Goal: Ask a question

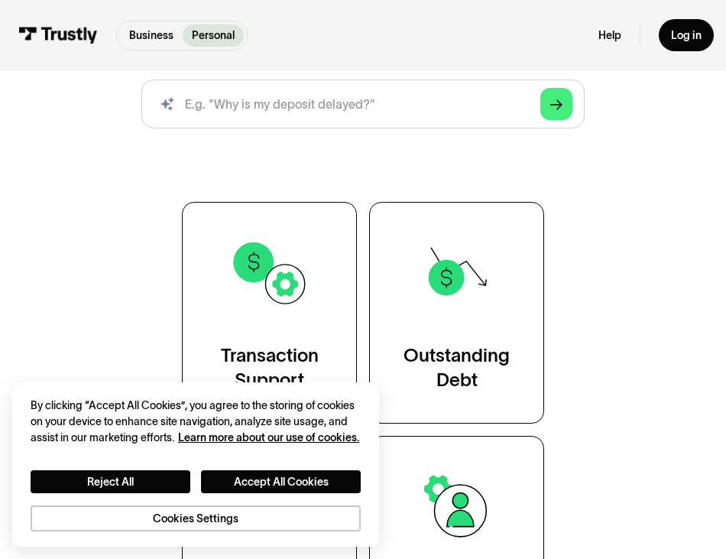
scroll to position [254, 0]
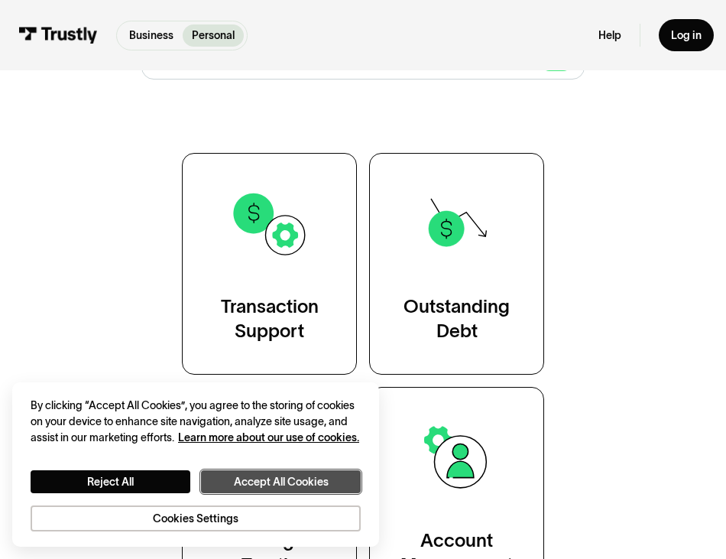
click at [282, 473] on button "Accept All Cookies" at bounding box center [281, 481] width 160 height 23
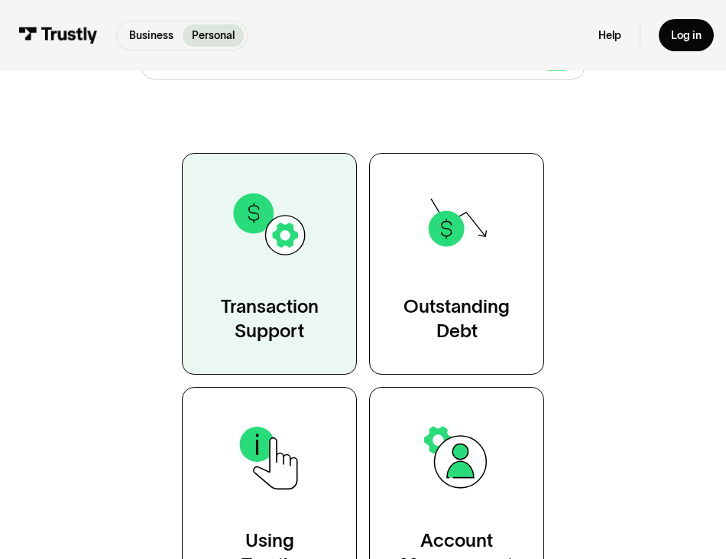
click at [316, 302] on div "Transaction Support" at bounding box center [270, 318] width 98 height 49
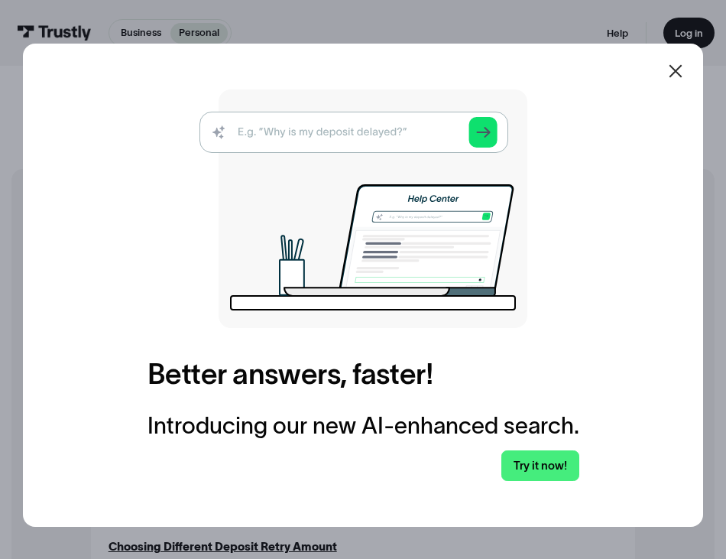
scroll to position [254, 0]
click at [681, 78] on icon at bounding box center [675, 71] width 18 height 18
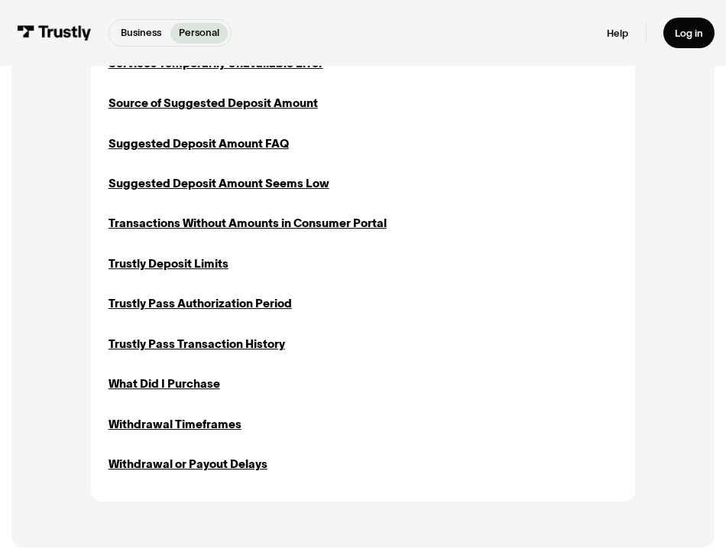
scroll to position [1656, 0]
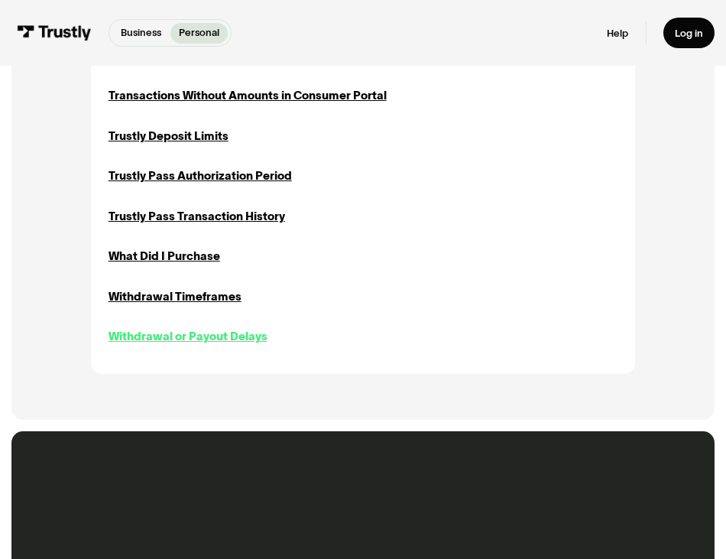
click at [235, 343] on div "Withdrawal or Payout Delays" at bounding box center [188, 336] width 159 height 17
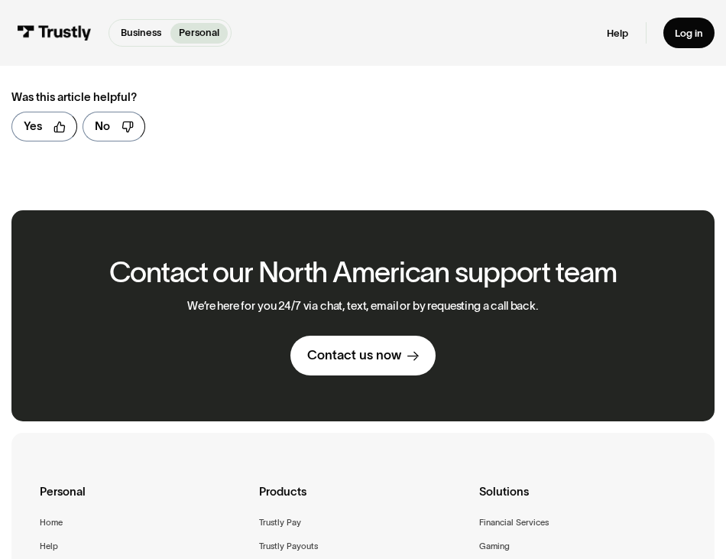
scroll to position [892, 0]
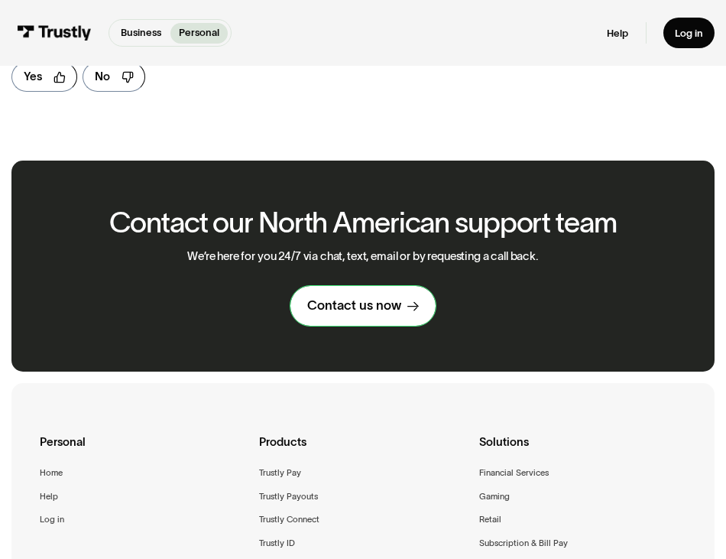
click at [377, 314] on div "Contact us now" at bounding box center [354, 305] width 94 height 17
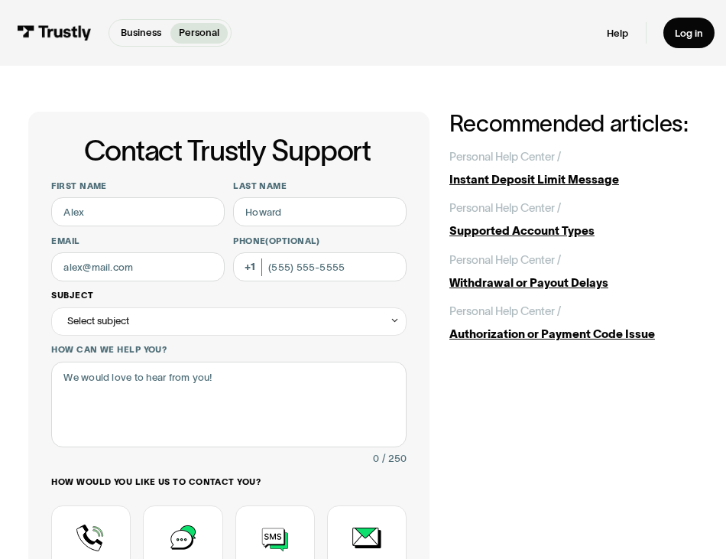
scroll to position [128, 0]
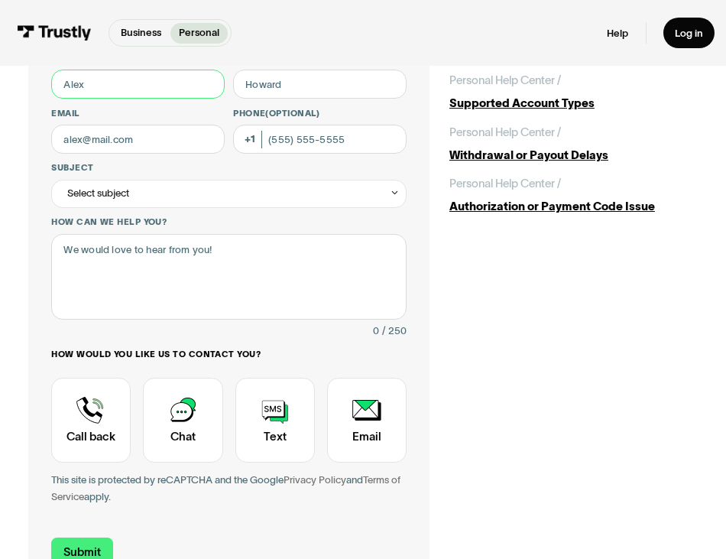
click at [145, 82] on input "First name" at bounding box center [137, 84] width 173 height 29
type input "Angel"
type input "Epley"
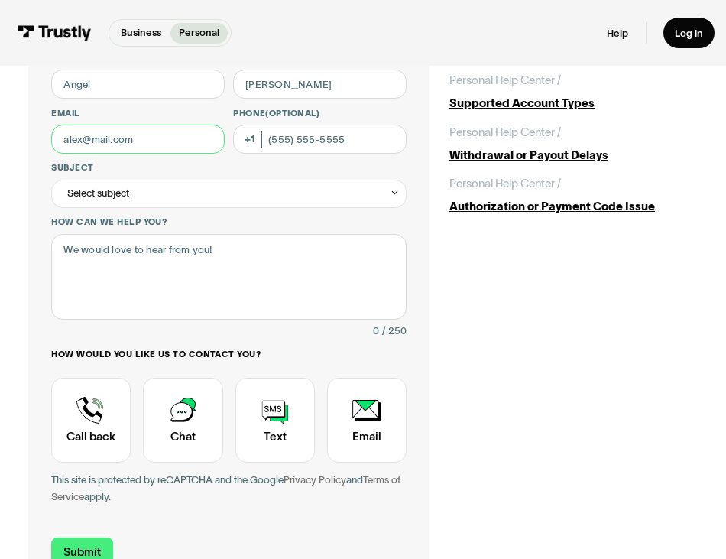
type input "epleyangel09@outlook.com"
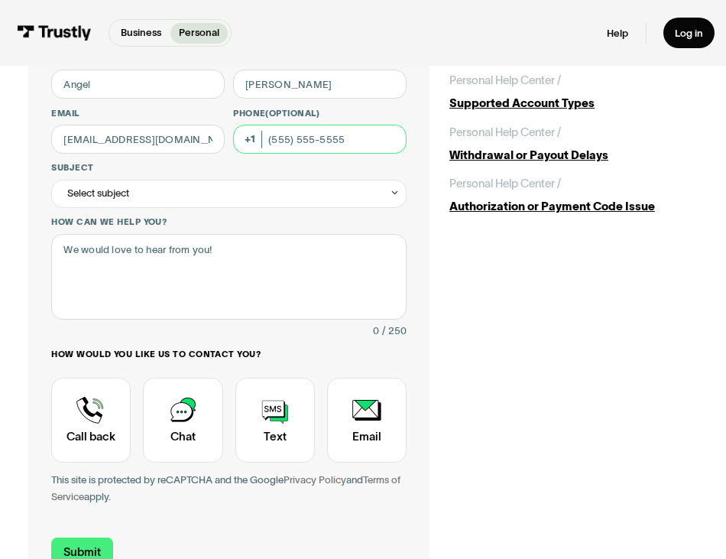
type input "(501) 435-0591"
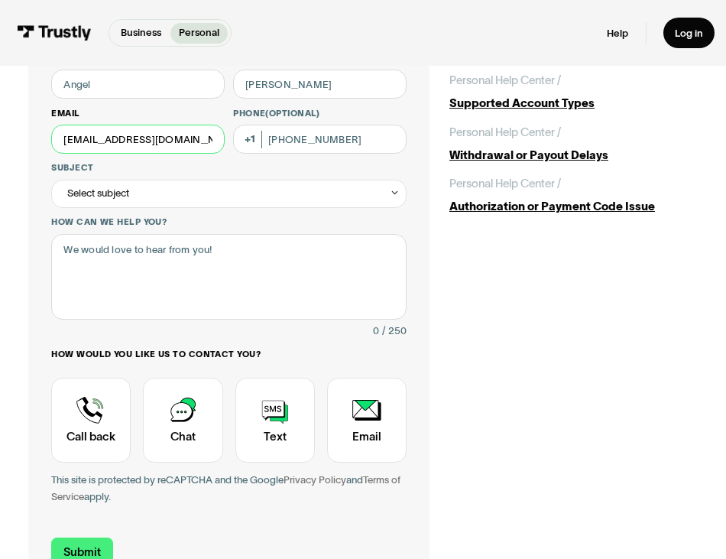
click at [180, 139] on input "epleyangel09@outlook.com" at bounding box center [137, 139] width 173 height 29
click at [346, 188] on div "Select subject" at bounding box center [228, 194] width 355 height 28
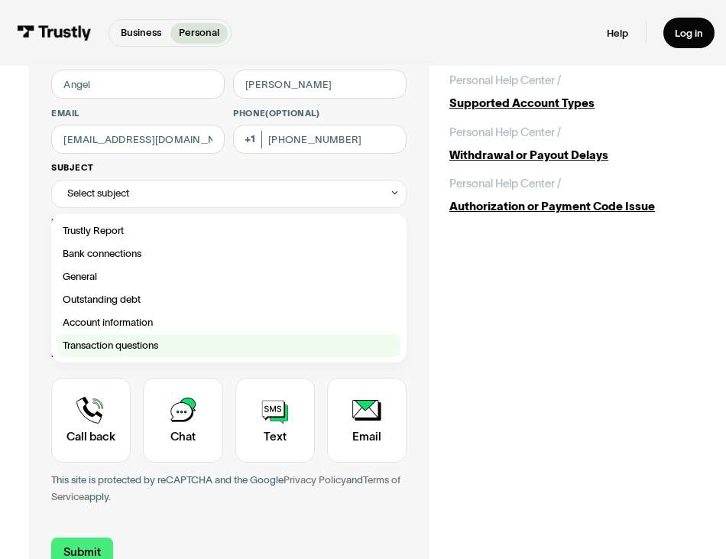
click at [236, 342] on div "Contact Trustly Support" at bounding box center [228, 345] width 343 height 23
type input "**********"
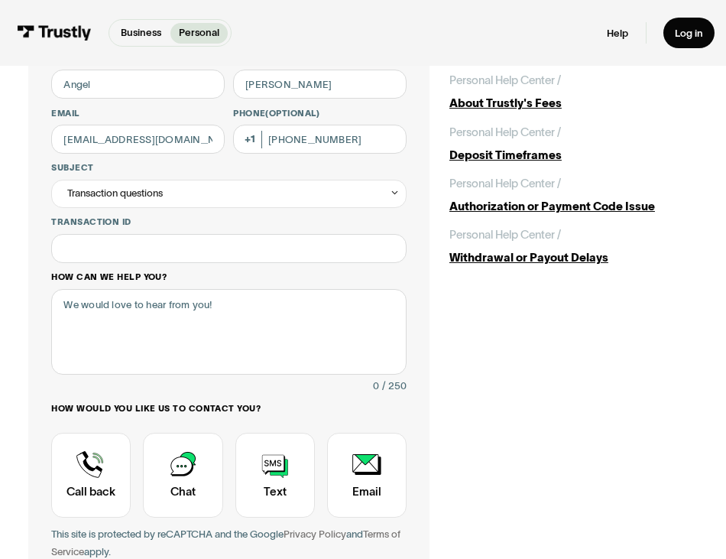
click at [238, 288] on div "How can we help you? 0 / 250" at bounding box center [228, 332] width 355 height 123
click at [234, 252] on input "Transaction ID" at bounding box center [228, 248] width 355 height 29
paste input "**********"
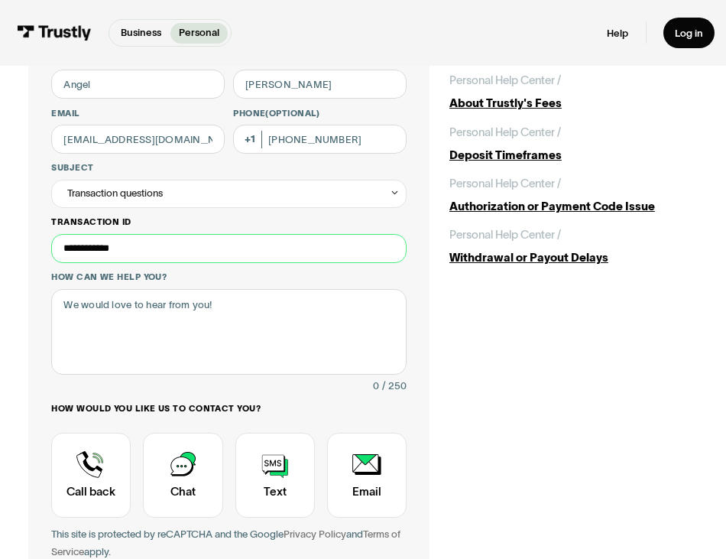
click at [73, 248] on input "**********" at bounding box center [228, 248] width 355 height 29
type input "**********"
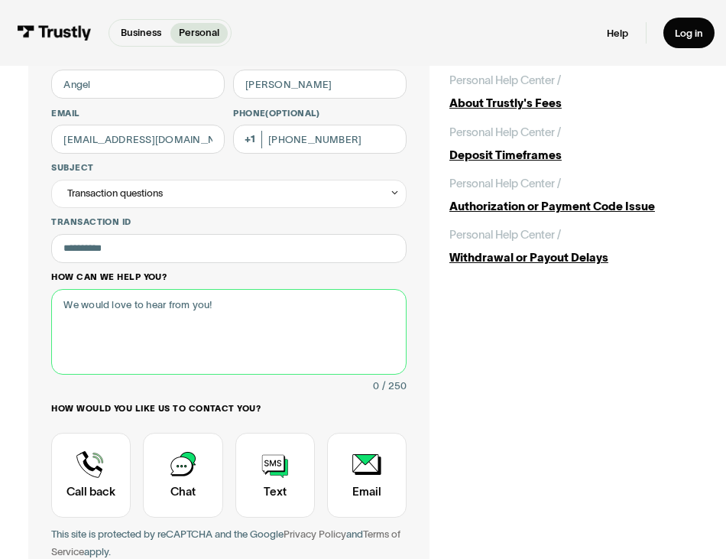
click at [153, 324] on textarea "How can we help you?" at bounding box center [228, 332] width 355 height 86
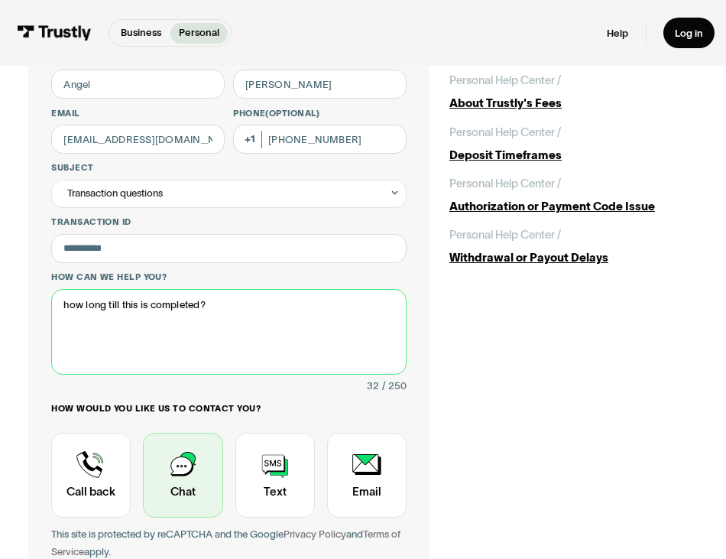
type textarea "how long till this is completed?"
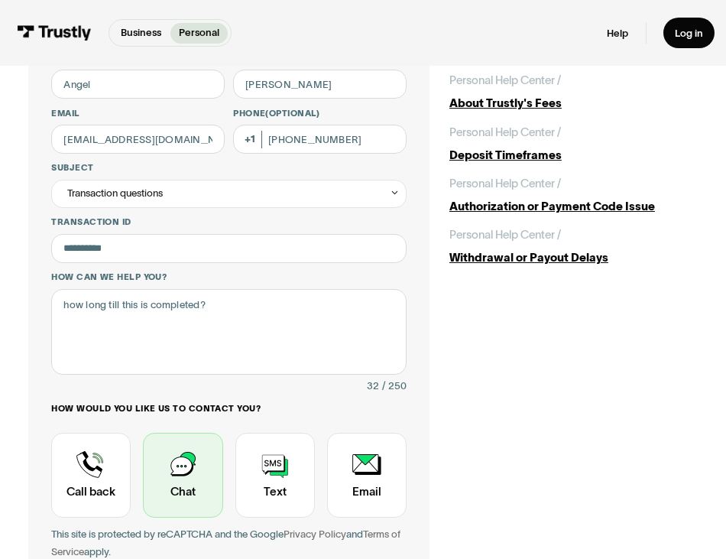
click at [179, 465] on div "Contact Trustly Support" at bounding box center [182, 475] width 79 height 85
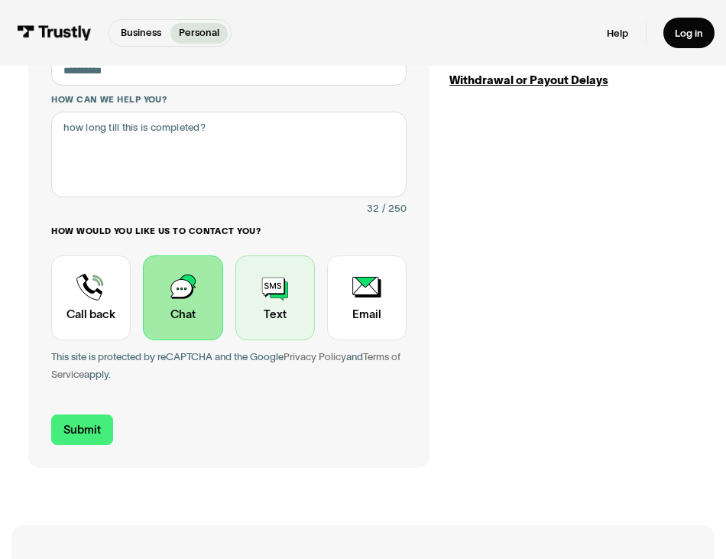
scroll to position [254, 0]
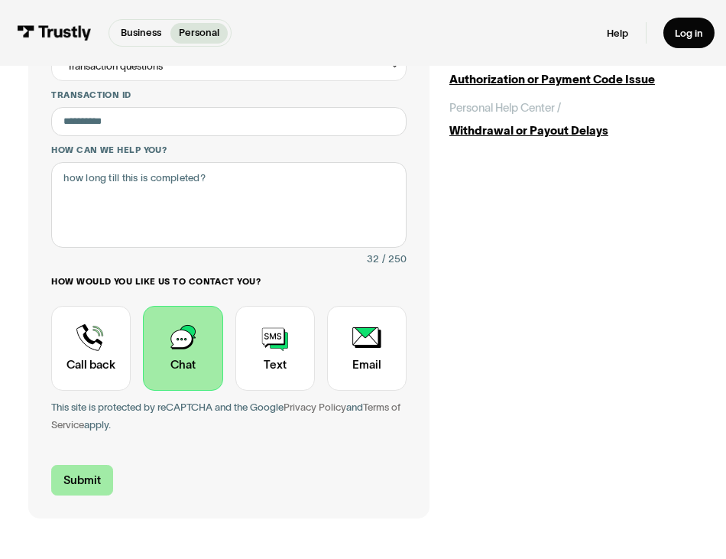
click at [88, 482] on input "Submit" at bounding box center [82, 480] width 62 height 30
type input "+15014350591"
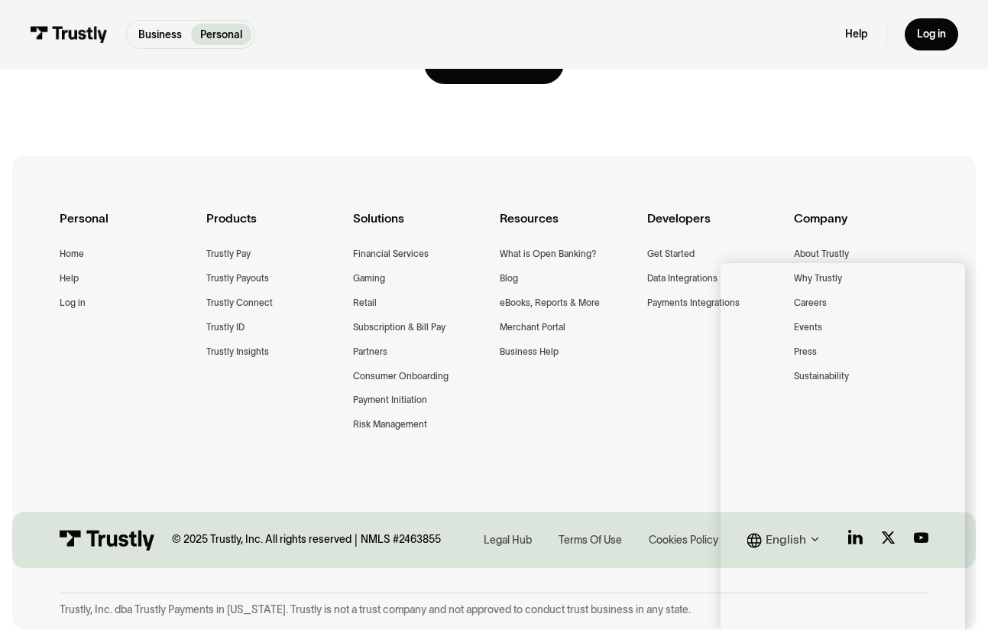
scroll to position [0, 0]
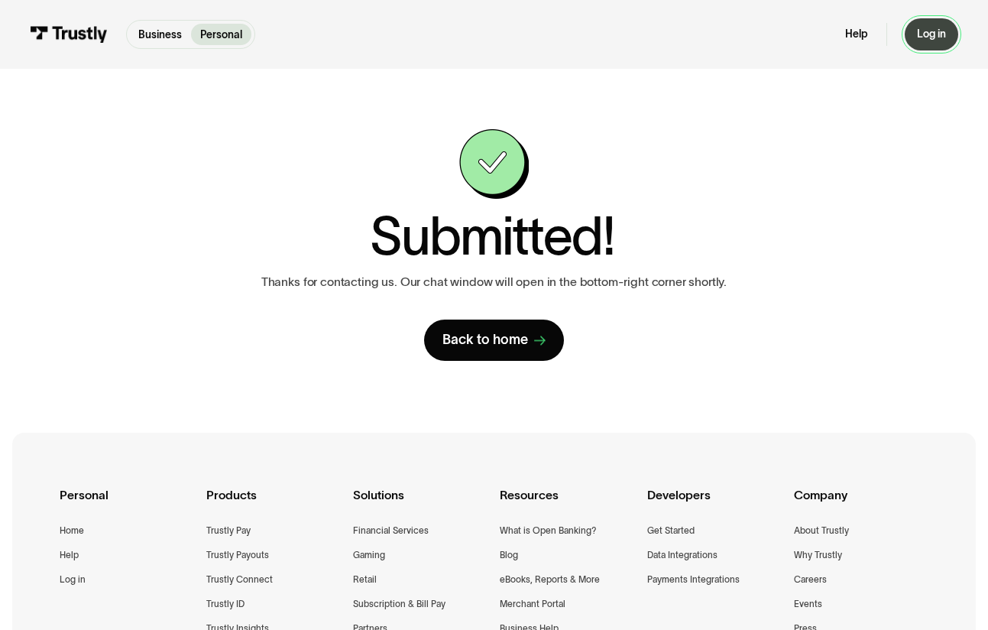
click at [725, 34] on div "Log in" at bounding box center [931, 35] width 29 height 14
